Goal: Task Accomplishment & Management: Use online tool/utility

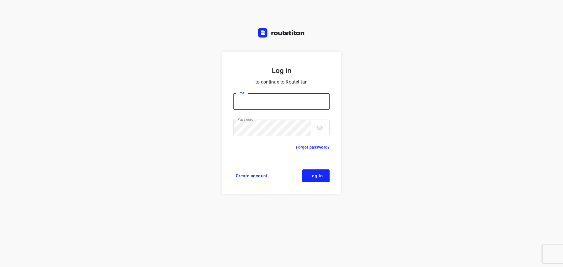
type input "didier@areco.be"
click at [316, 175] on span "Log in" at bounding box center [315, 176] width 13 height 5
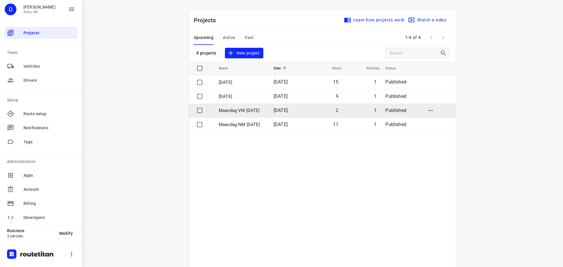
click at [260, 111] on p "Maandag VM [DATE]" at bounding box center [242, 110] width 46 height 7
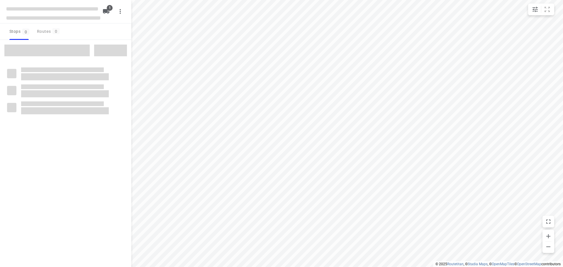
type input "distance"
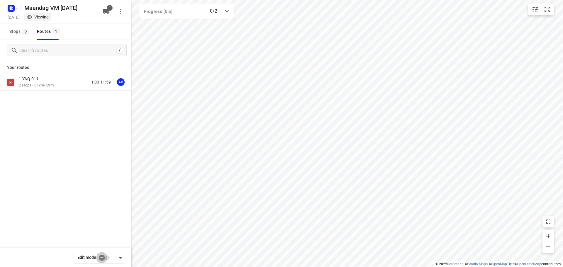
click at [106, 258] on input "checkbox" at bounding box center [101, 257] width 33 height 11
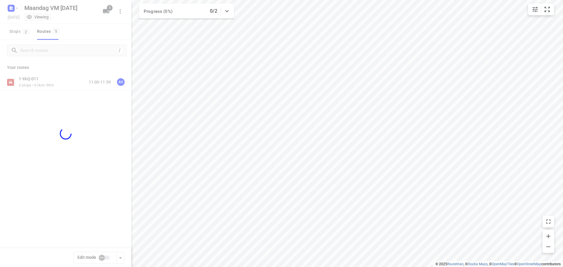
checkbox input "true"
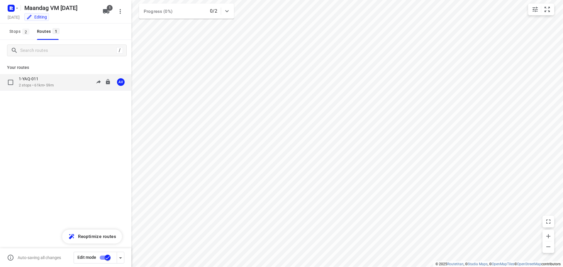
click at [70, 79] on div "1-YAQ-011 2 stops • 61km • 59m 11:00-11:59 AV" at bounding box center [75, 82] width 113 height 12
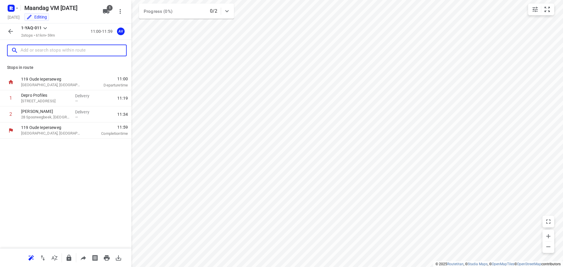
click at [61, 50] on input "text" at bounding box center [74, 50] width 106 height 9
click at [54, 49] on input "text" at bounding box center [68, 50] width 94 height 9
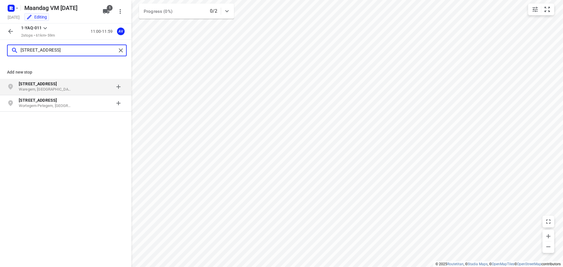
type input "[STREET_ADDRESS]"
click at [60, 85] on p "[STREET_ADDRESS]" at bounding box center [46, 84] width 54 height 6
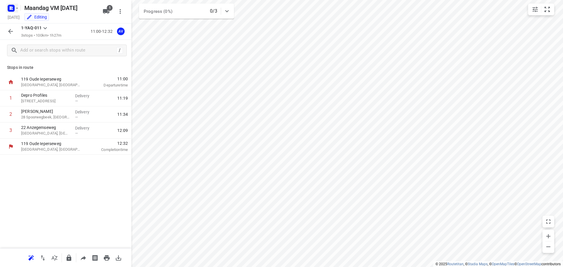
click at [10, 7] on icon "button" at bounding box center [10, 6] width 1 height 1
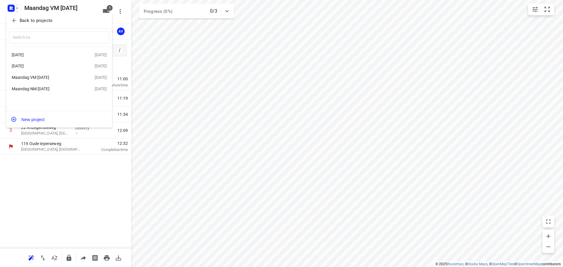
drag, startPoint x: 42, startPoint y: 89, endPoint x: 46, endPoint y: 90, distance: 3.5
click at [43, 89] on div "Maandag NM [DATE]" at bounding box center [45, 88] width 67 height 5
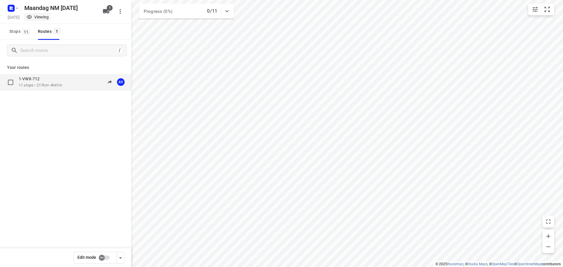
click at [67, 83] on div "1-VWX-712 11 stops • 217km • 4h41m 13:00-17:41 AV" at bounding box center [75, 82] width 113 height 12
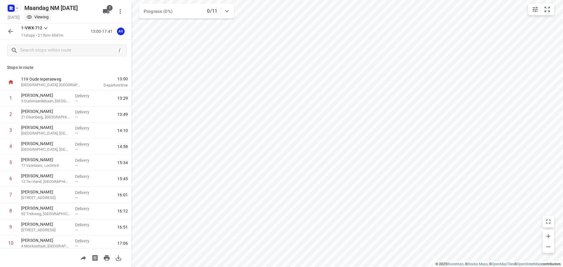
click at [11, 10] on rect "button" at bounding box center [11, 8] width 7 height 7
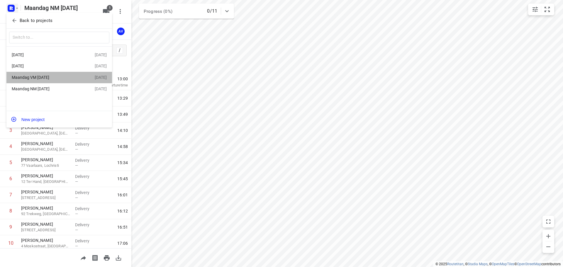
click at [58, 78] on div "Maandag VM [DATE]" at bounding box center [45, 77] width 67 height 5
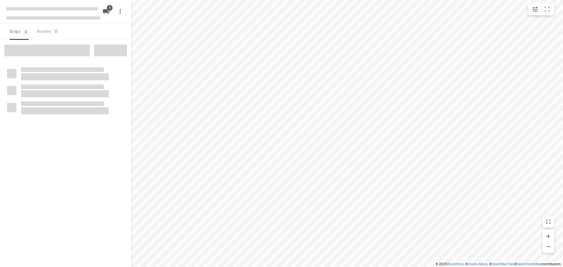
type input "distance"
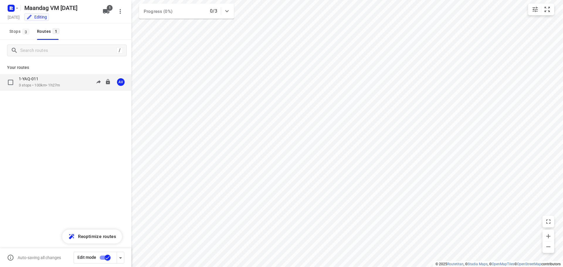
click at [67, 86] on div "1-YAQ-011 3 stops • 100km • 1h27m 11:00-12:32 AV" at bounding box center [75, 82] width 113 height 12
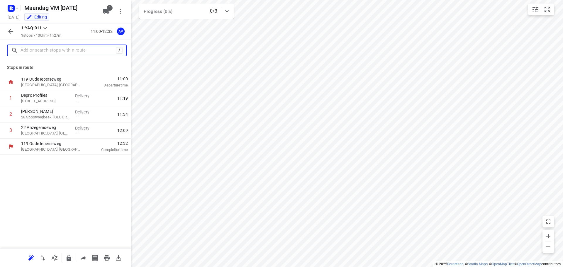
click at [44, 49] on input "text" at bounding box center [69, 50] width 96 height 9
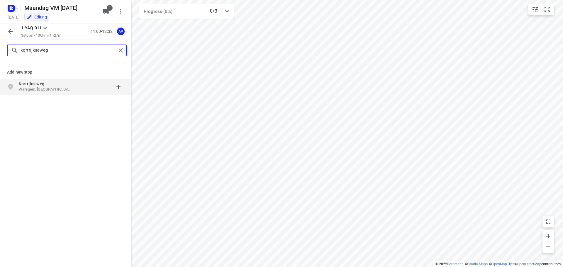
click at [58, 49] on input "kortrijkseweg" at bounding box center [69, 50] width 96 height 9
type input "[STREET_ADDRESS]"
click at [66, 90] on p "Waregem, [GEOGRAPHIC_DATA]" at bounding box center [46, 90] width 54 height 6
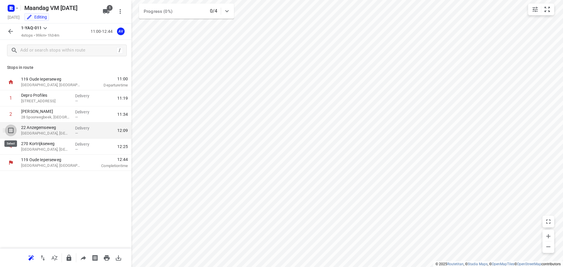
click at [11, 134] on input "checkbox" at bounding box center [11, 131] width 12 height 12
checkbox input "true"
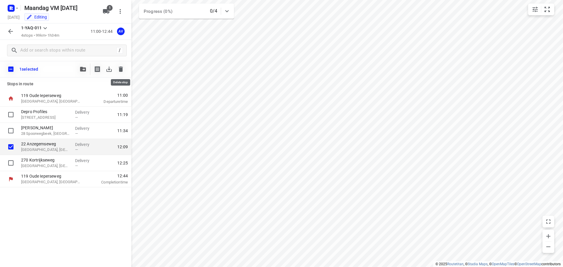
click at [121, 69] on icon "button" at bounding box center [121, 69] width 4 height 5
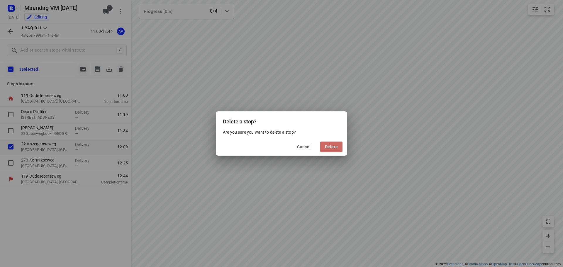
click at [336, 146] on span "Delete" at bounding box center [331, 147] width 13 height 5
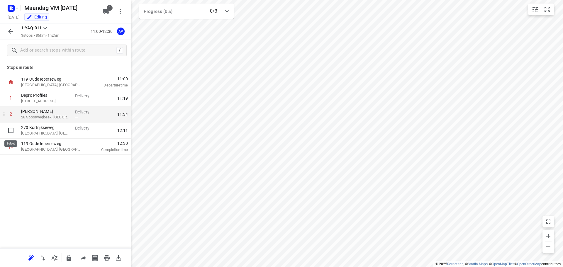
drag, startPoint x: 10, startPoint y: 131, endPoint x: 17, endPoint y: 131, distance: 7.6
click at [10, 131] on input "checkbox" at bounding box center [11, 131] width 12 height 12
checkbox input "true"
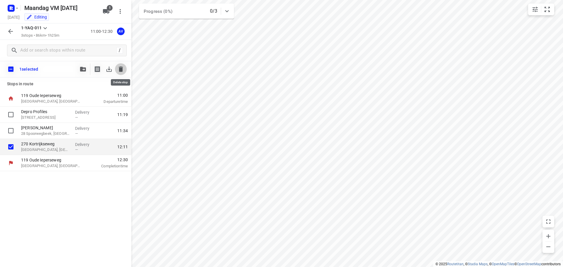
click at [120, 71] on icon "button" at bounding box center [121, 69] width 4 height 5
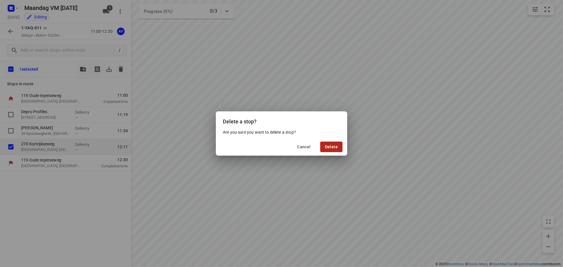
click at [336, 146] on span "Delete" at bounding box center [331, 147] width 13 height 5
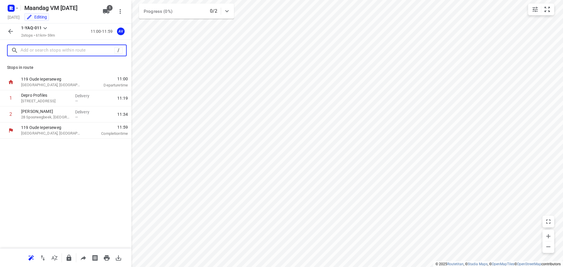
click at [64, 47] on input "text" at bounding box center [68, 50] width 94 height 9
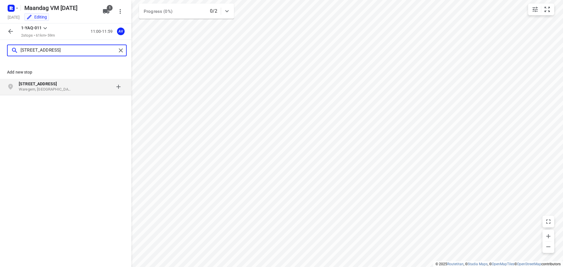
type input "[STREET_ADDRESS]"
click at [52, 88] on p "Waregem, [GEOGRAPHIC_DATA]" at bounding box center [46, 90] width 54 height 6
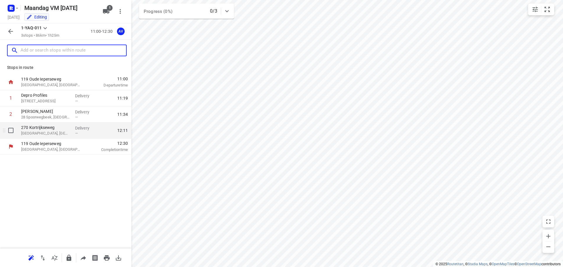
click at [60, 133] on p "[GEOGRAPHIC_DATA], [GEOGRAPHIC_DATA]" at bounding box center [45, 133] width 49 height 6
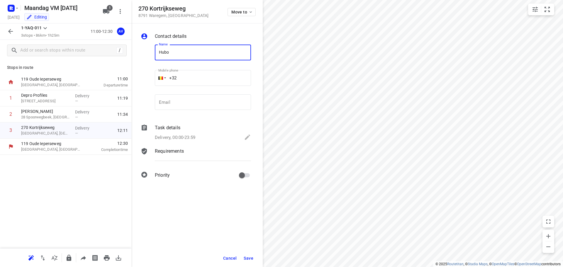
type input "Hubo Beveren-Leie"
drag, startPoint x: 212, startPoint y: 101, endPoint x: 205, endPoint y: 87, distance: 15.7
click at [212, 101] on input "email" at bounding box center [203, 102] width 96 height 16
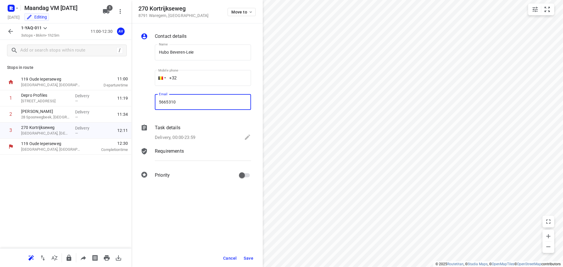
type input "56653100"
click at [159, 102] on input "56653100" at bounding box center [203, 102] width 96 height 16
drag, startPoint x: 199, startPoint y: 101, endPoint x: 121, endPoint y: 107, distance: 78.0
click at [121, 107] on div "270 [STREET_ADDRESS] Move to Contact details Name Hubo Beveren-Leie Name Mobile…" at bounding box center [65, 133] width 131 height 267
click at [196, 76] on input "+32" at bounding box center [203, 78] width 96 height 16
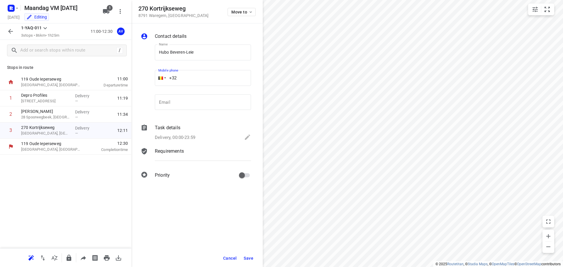
paste input "56653100"
type input "[PHONE_NUMBER]"
drag, startPoint x: 185, startPoint y: 138, endPoint x: 183, endPoint y: 124, distance: 13.9
click at [185, 138] on p "Delivery, 00:00-23:59" at bounding box center [175, 137] width 40 height 7
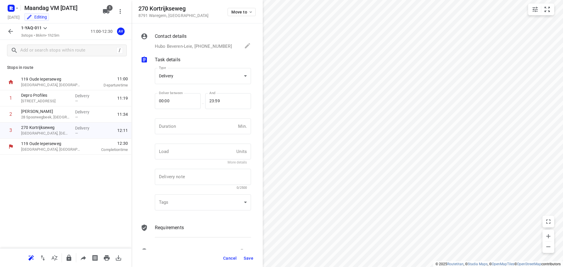
click at [182, 115] on div "Duration Min. Duration" at bounding box center [202, 129] width 101 height 28
click at [181, 125] on input "number" at bounding box center [195, 126] width 81 height 16
type input "1"
click at [249, 261] on button "Save" at bounding box center [248, 258] width 14 height 11
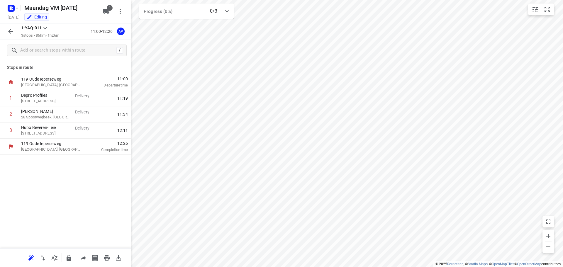
click at [107, 11] on icon "button" at bounding box center [106, 11] width 6 height 5
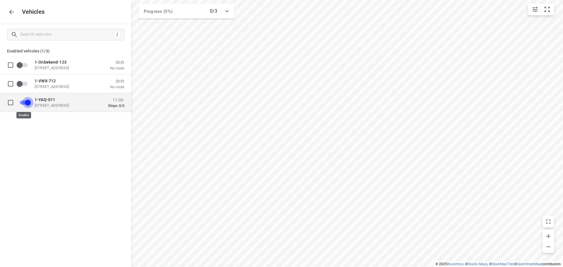
click at [24, 101] on input "grid" at bounding box center [27, 102] width 33 height 11
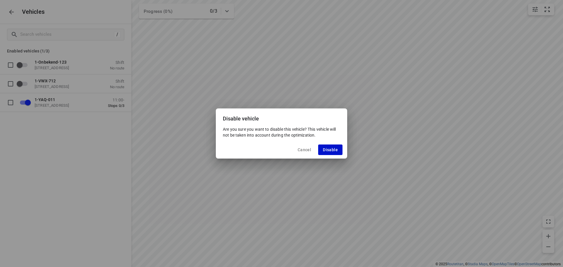
drag, startPoint x: 329, startPoint y: 151, endPoint x: 335, endPoint y: 155, distance: 8.0
click at [328, 151] on span "Disable" at bounding box center [330, 149] width 15 height 5
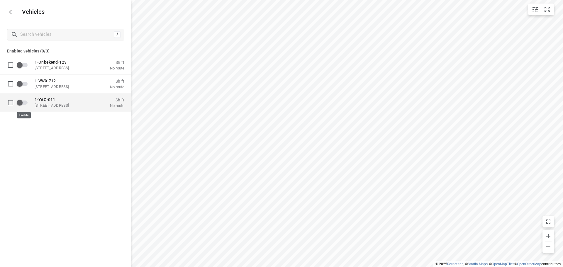
click at [25, 101] on input "grid" at bounding box center [19, 102] width 33 height 11
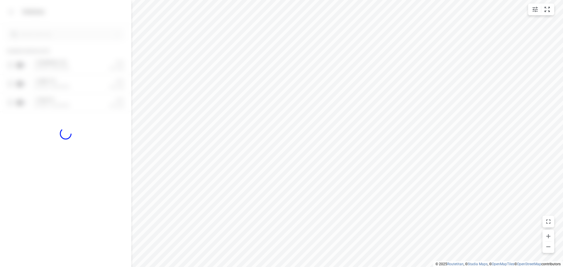
checkbox input "true"
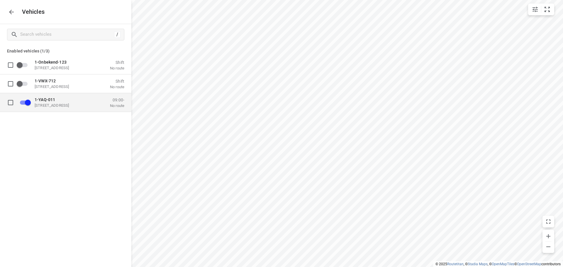
click at [69, 103] on div "1-YAQ-011 [STREET_ADDRESS]" at bounding box center [64, 102] width 59 height 11
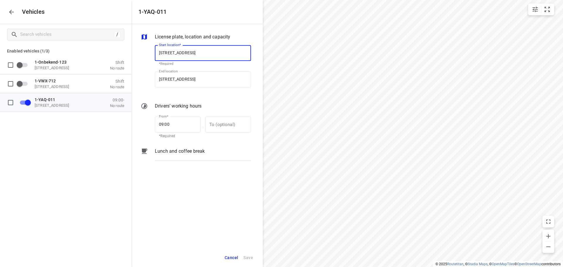
click at [198, 51] on input "[STREET_ADDRESS]" at bounding box center [203, 53] width 96 height 16
click at [198, 53] on input "[STREET_ADDRESS]" at bounding box center [203, 53] width 96 height 16
click at [198, 52] on input "[STREET_ADDRESS]" at bounding box center [203, 53] width 96 height 16
type input "[STREET_ADDRESS]"
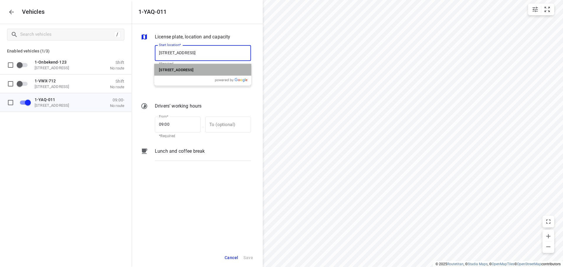
click at [193, 67] on p "[STREET_ADDRESS]" at bounding box center [176, 69] width 35 height 7
type input "[STREET_ADDRESS]"
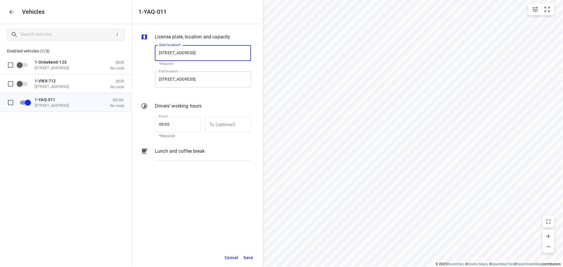
click at [198, 80] on input "[STREET_ADDRESS]" at bounding box center [203, 80] width 96 height 16
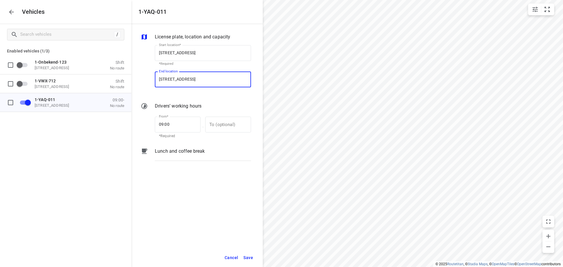
click at [199, 79] on input "[STREET_ADDRESS]" at bounding box center [203, 80] width 96 height 16
type input "[STREET_ADDRESS]"
click at [206, 92] on div "[STREET_ADDRESS]" at bounding box center [202, 96] width 97 height 12
type input "[STREET_ADDRESS]"
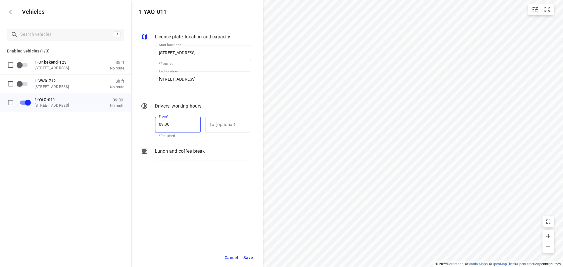
drag, startPoint x: 172, startPoint y: 124, endPoint x: 131, endPoint y: 126, distance: 41.1
click at [131, 126] on div "1-YAQ-011 License plate, location and capacity Start location* [STREET_ADDRESS]…" at bounding box center [65, 133] width 131 height 267
type input "10:30"
click at [247, 255] on span "Save" at bounding box center [248, 257] width 10 height 7
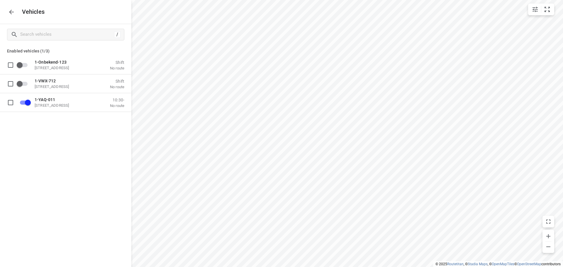
click at [11, 10] on icon "button" at bounding box center [11, 12] width 7 height 7
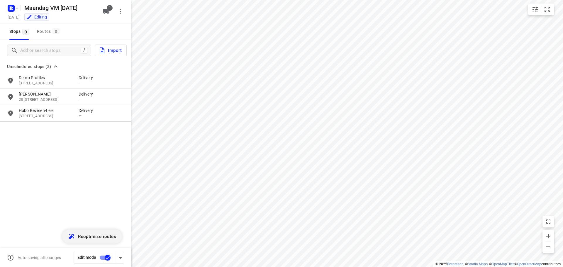
click at [96, 237] on span "Reoptimize routes" at bounding box center [97, 237] width 38 height 8
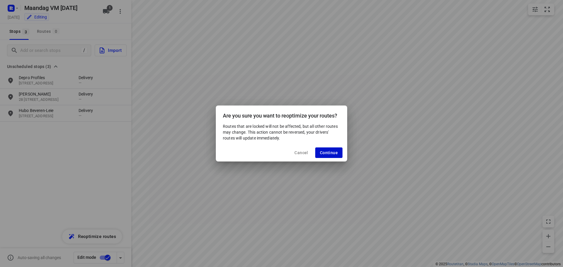
click at [331, 152] on span "Continue" at bounding box center [329, 152] width 18 height 5
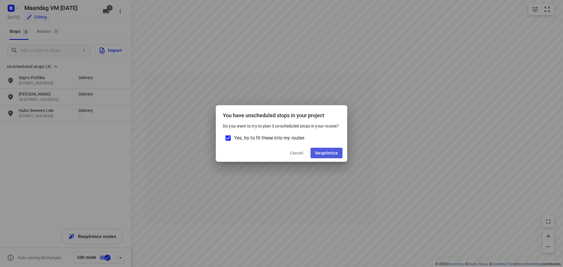
click at [332, 152] on span "Reoptimize" at bounding box center [326, 153] width 23 height 5
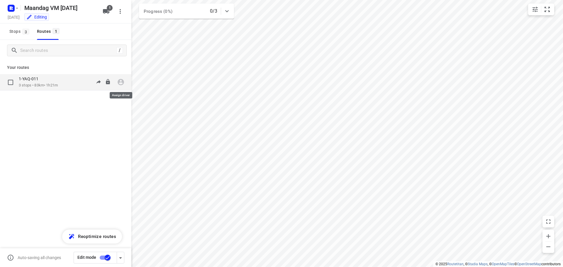
click at [121, 81] on icon "button" at bounding box center [121, 82] width 8 height 8
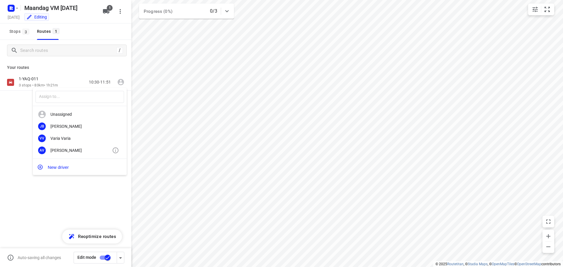
click at [68, 150] on div "[PERSON_NAME]" at bounding box center [81, 150] width 62 height 5
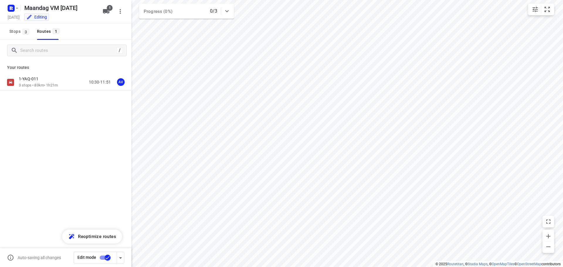
click at [122, 258] on icon "button" at bounding box center [120, 257] width 7 height 7
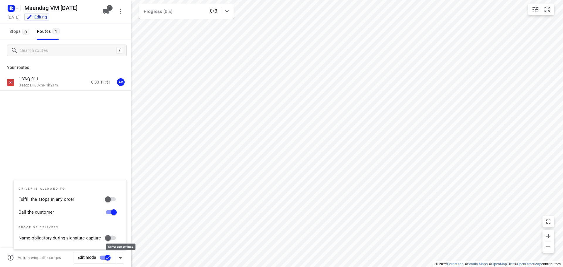
click at [122, 260] on icon "button" at bounding box center [120, 257] width 7 height 7
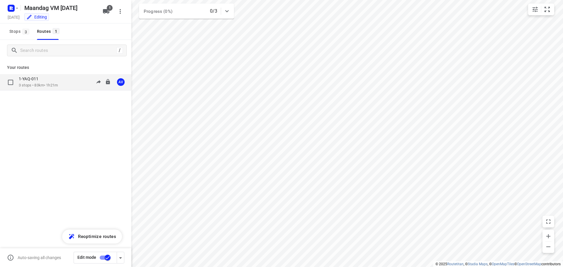
click at [56, 81] on div "1-YAQ-011" at bounding box center [38, 79] width 39 height 6
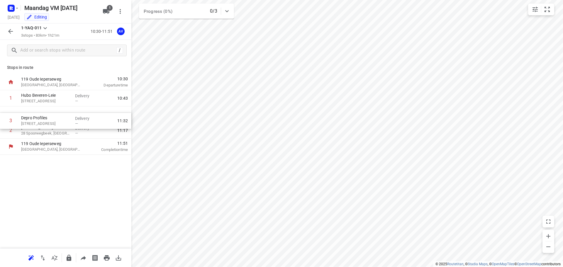
drag, startPoint x: 3, startPoint y: 131, endPoint x: 4, endPoint y: 118, distance: 13.2
click at [4, 118] on div "1 Hubo Beveren-Leie 270 Kortrijkseweg, Waregem Delivery — 10:43 2 [PERSON_NAME]…" at bounding box center [65, 114] width 131 height 48
click at [6, 34] on button "button" at bounding box center [11, 32] width 12 height 12
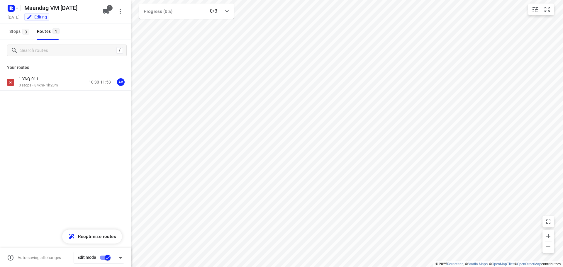
click at [104, 258] on input "checkbox" at bounding box center [107, 257] width 33 height 11
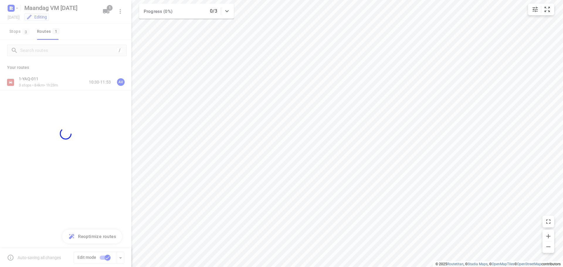
checkbox input "false"
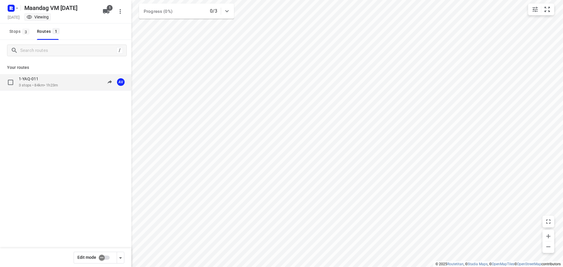
click at [68, 81] on div "1-YAQ-011 3 stops • 84km • 1h23m 10:30-11:53 AV" at bounding box center [75, 82] width 113 height 12
